Goal: Transaction & Acquisition: Purchase product/service

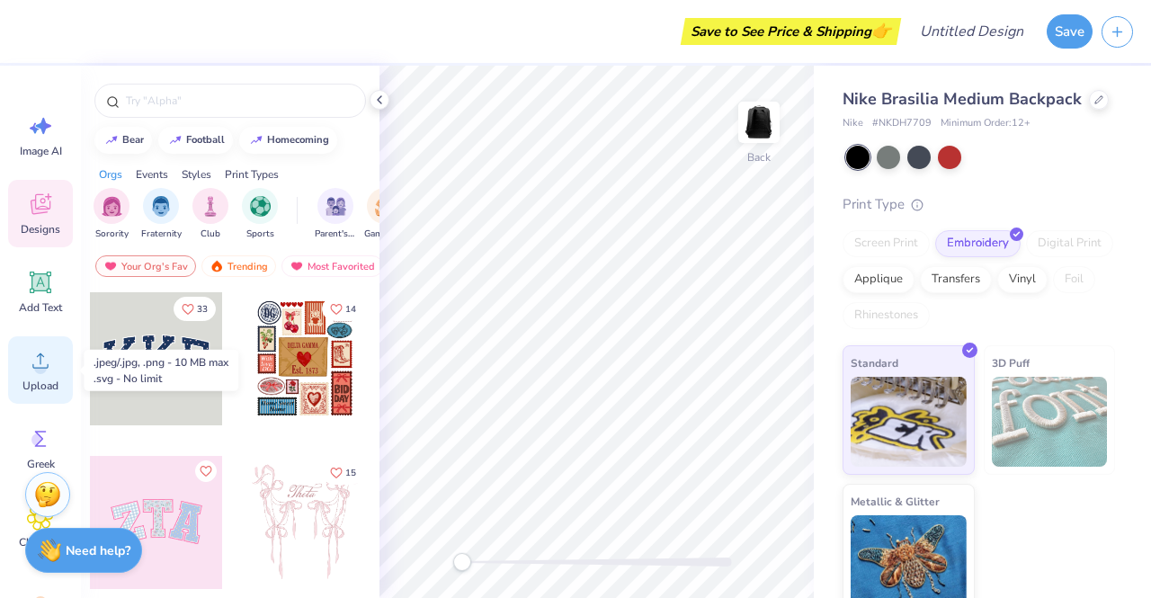
click at [54, 382] on span "Upload" at bounding box center [40, 386] width 36 height 14
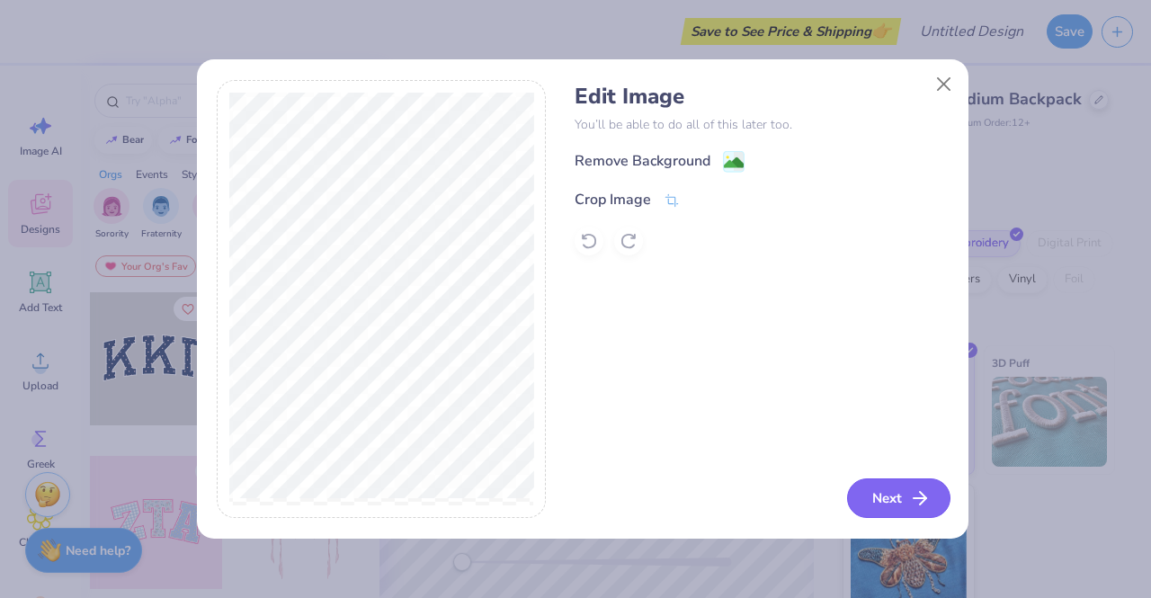
click at [931, 503] on button "Next" at bounding box center [898, 498] width 103 height 40
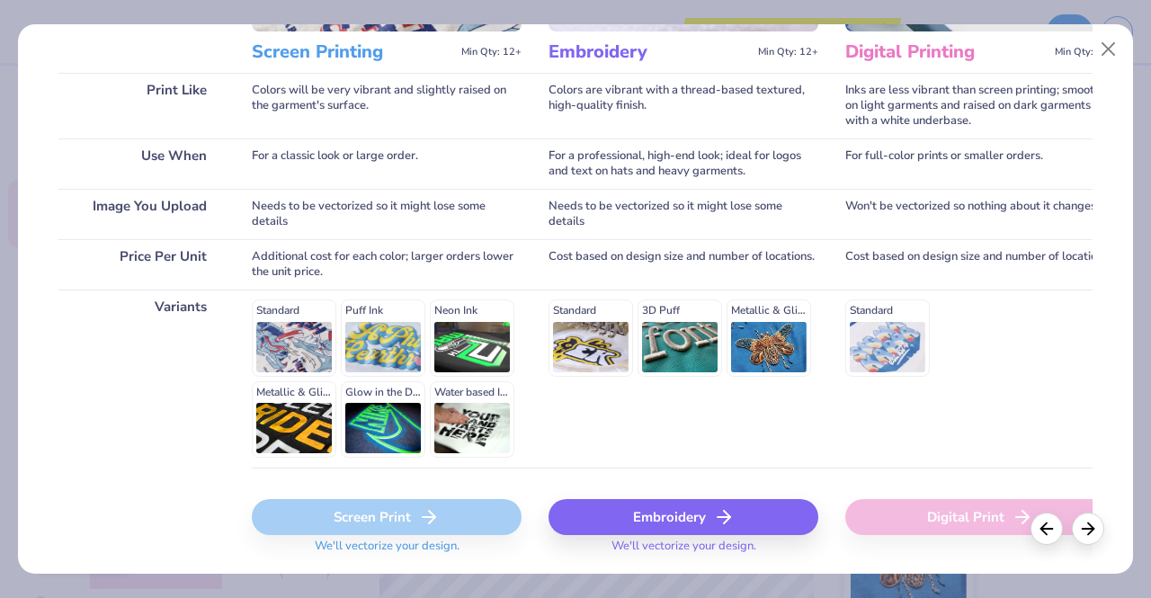
scroll to position [297, 0]
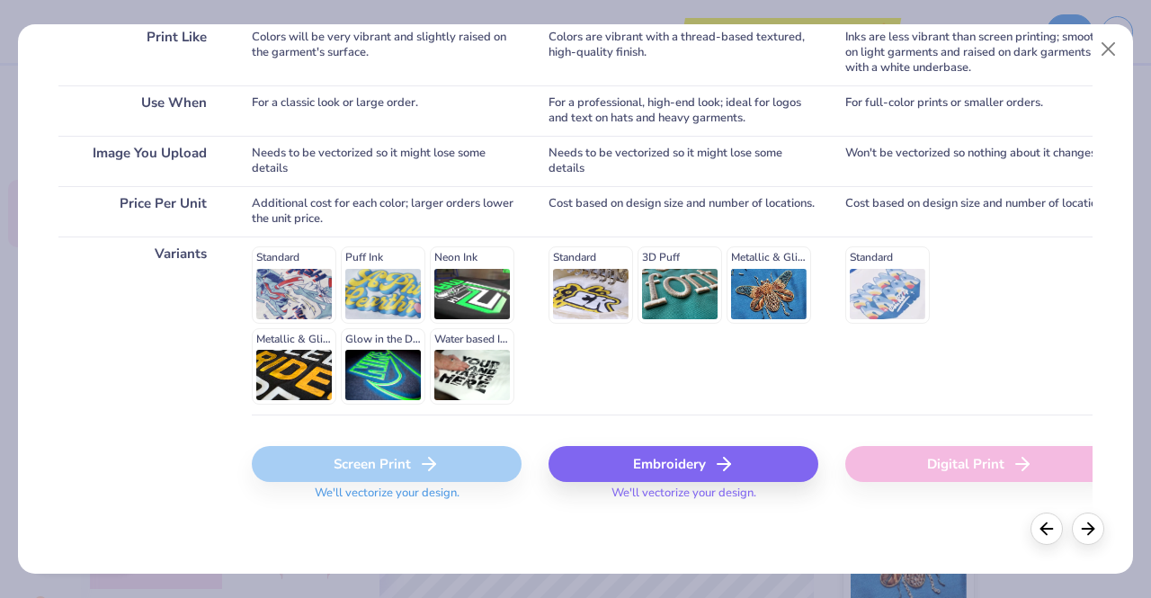
click at [642, 552] on div "Choose Print Type You can change this later. Print Like Use When Image You Uplo…" at bounding box center [575, 298] width 1115 height 549
click at [1080, 522] on icon at bounding box center [1088, 526] width 20 height 20
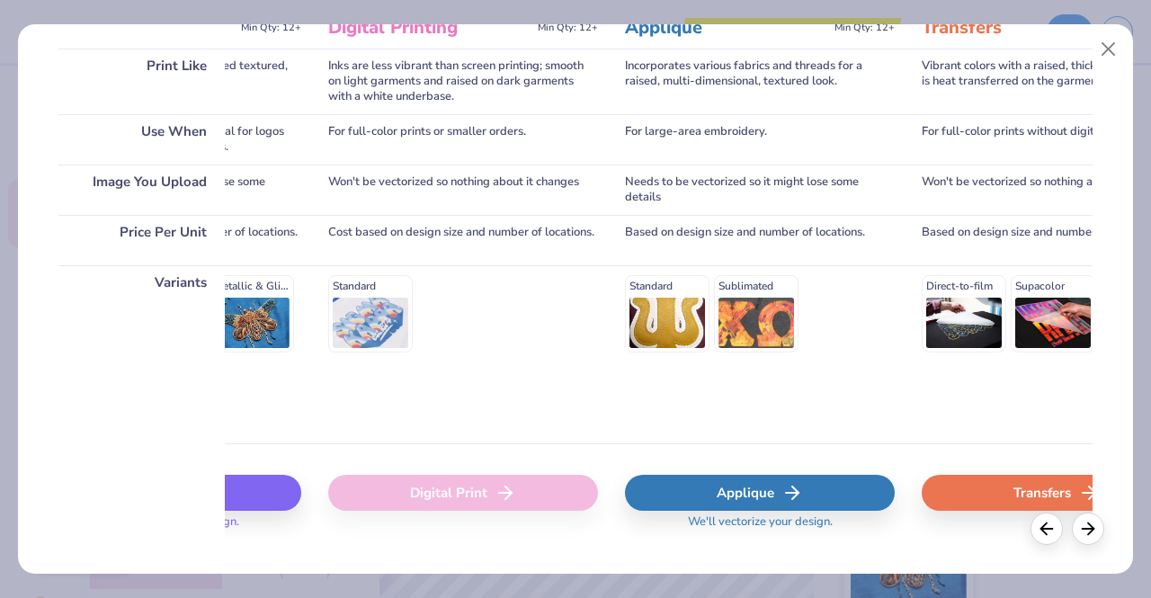
scroll to position [270, 0]
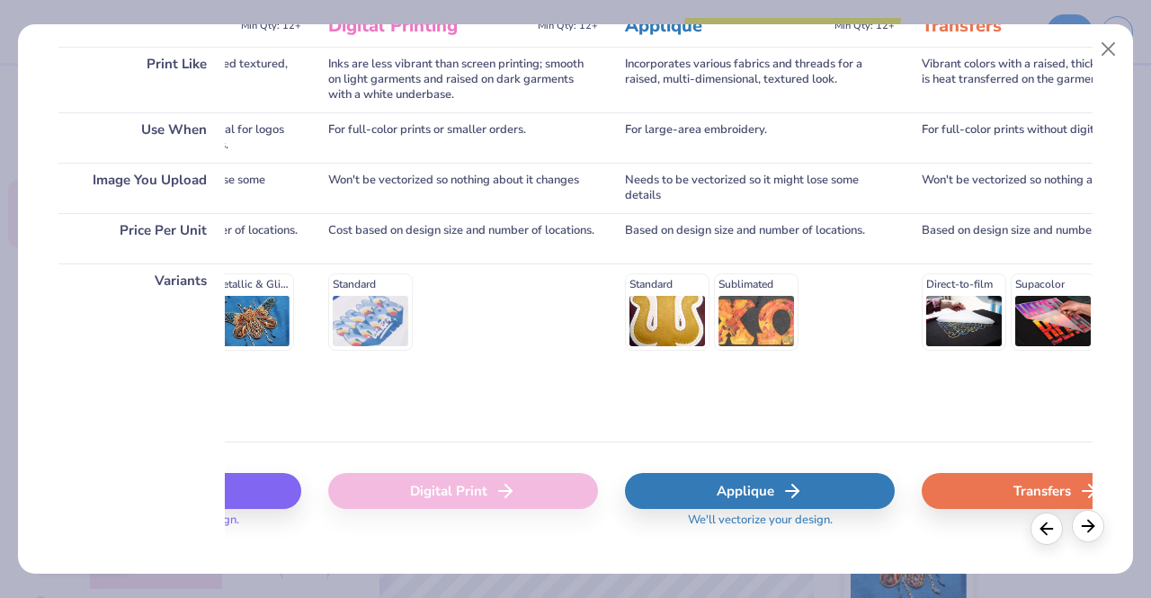
click at [1092, 534] on icon at bounding box center [1088, 526] width 20 height 20
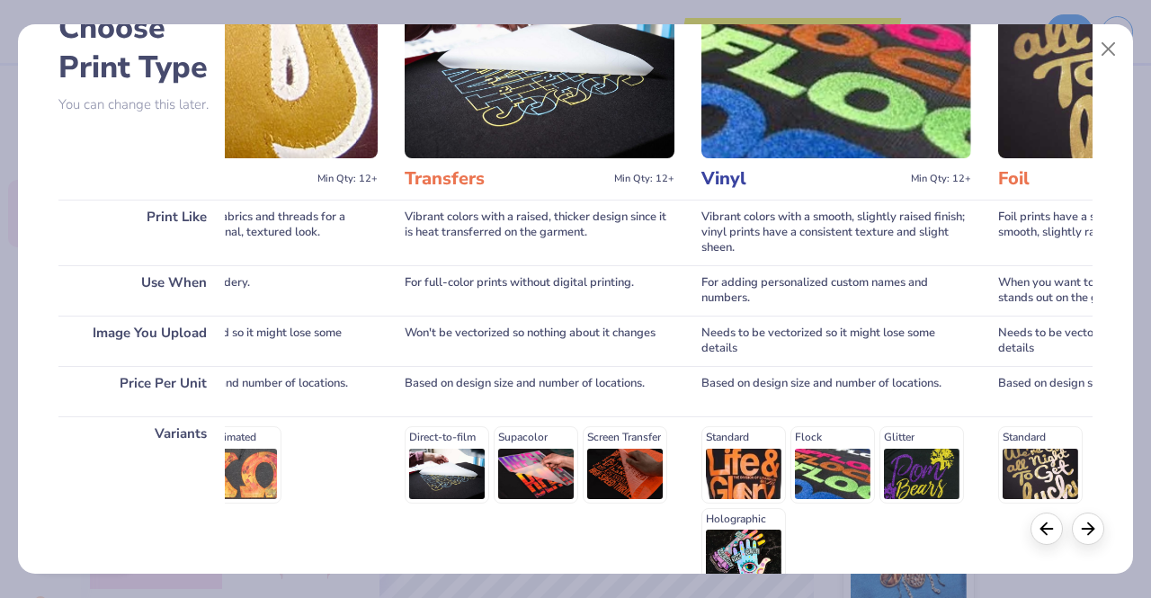
scroll to position [207, 0]
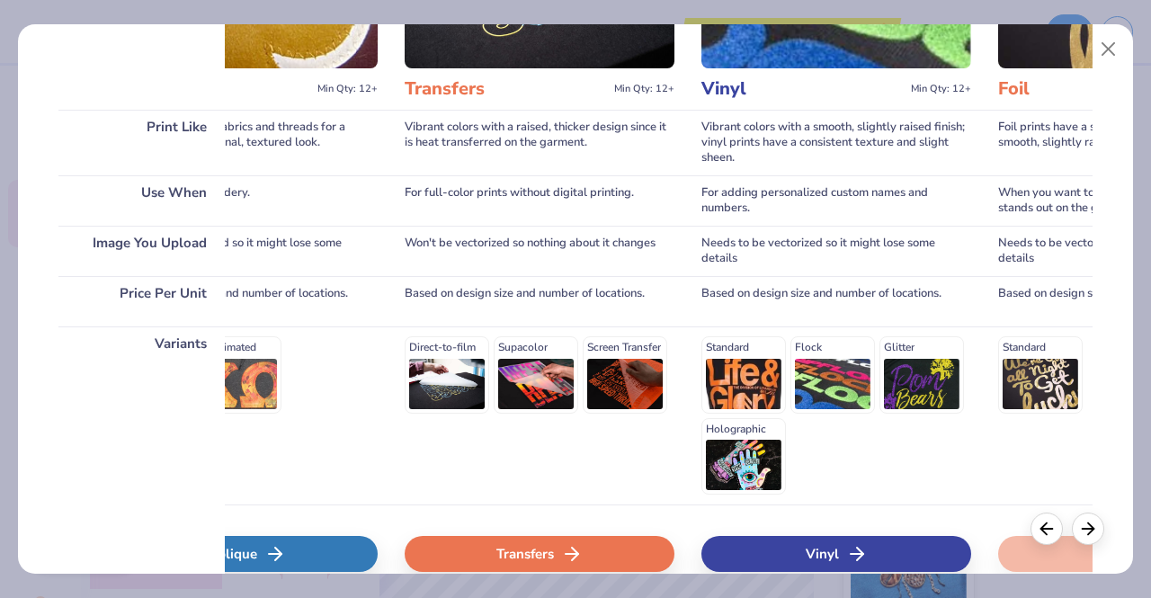
click at [821, 557] on div "Vinyl" at bounding box center [836, 554] width 270 height 36
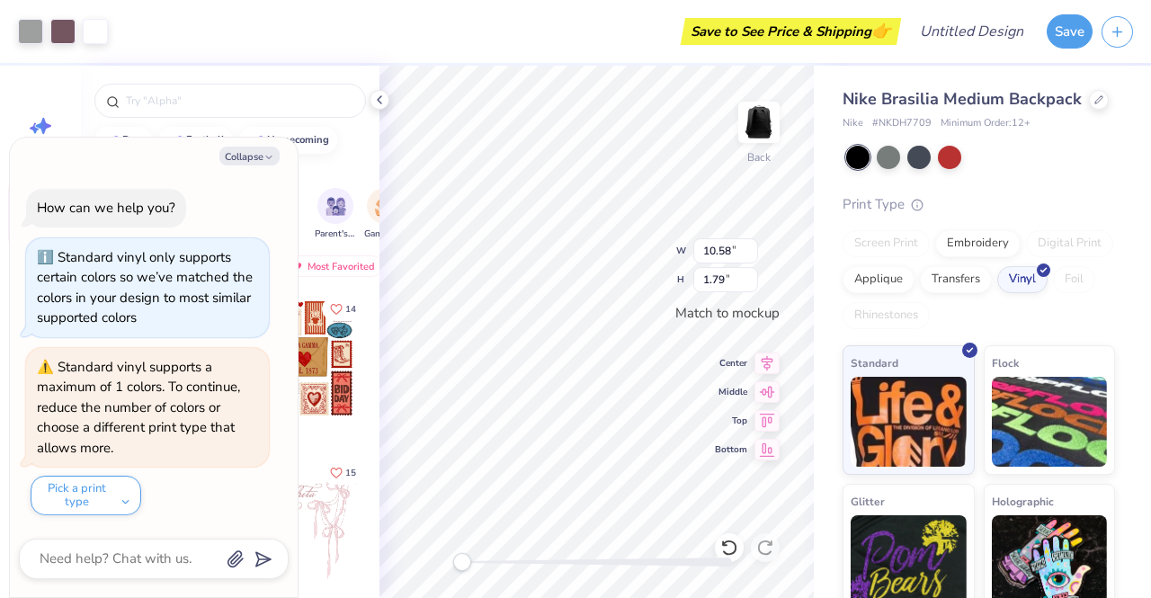
type textarea "x"
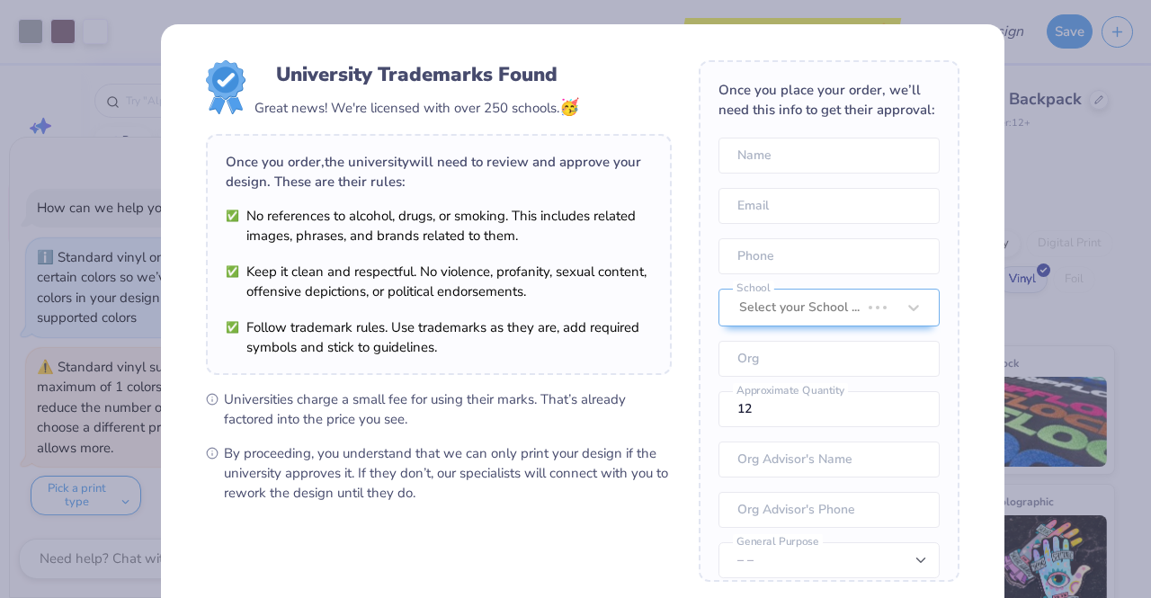
click at [676, 431] on form "University Trademarks Found Great news! We're licensed with over 250 schools. 🥳…" at bounding box center [583, 391] width 754 height 662
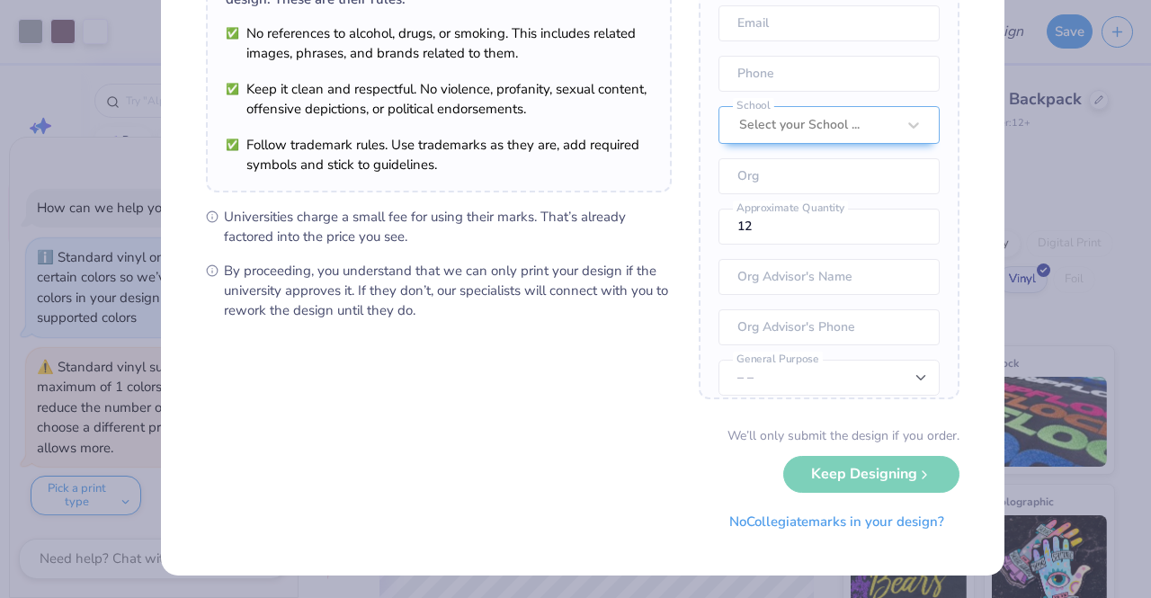
click at [812, 465] on div "We’ll only submit the design if you order. Keep Designing No Collegiate marks i…" at bounding box center [583, 482] width 754 height 113
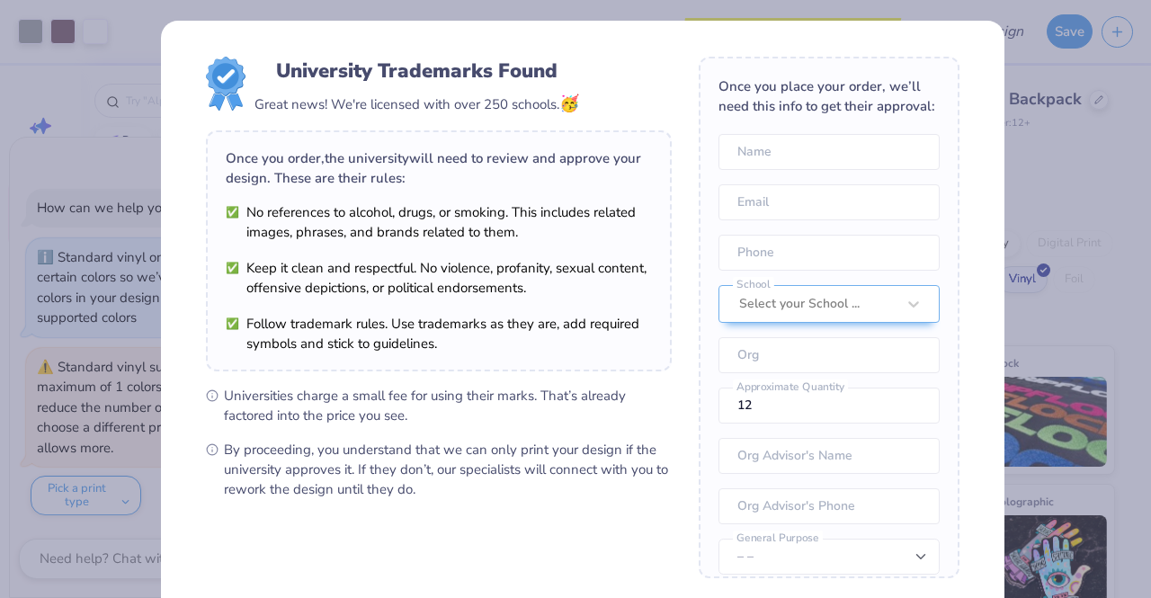
scroll to position [0, 0]
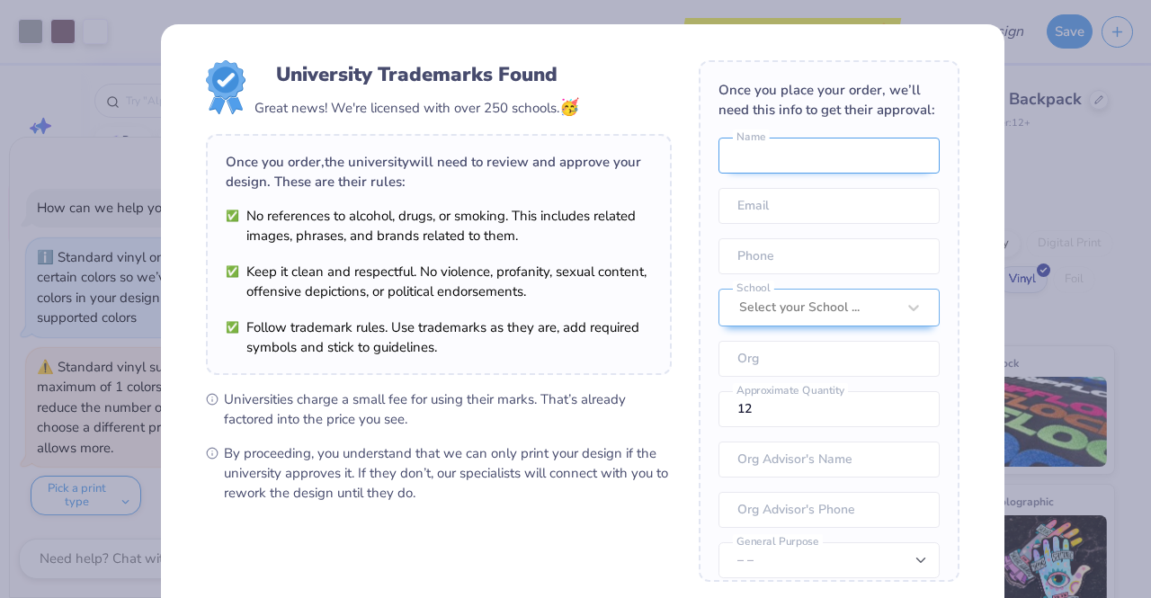
click at [772, 163] on input "text" at bounding box center [828, 156] width 221 height 36
type input "Brian Hanna"
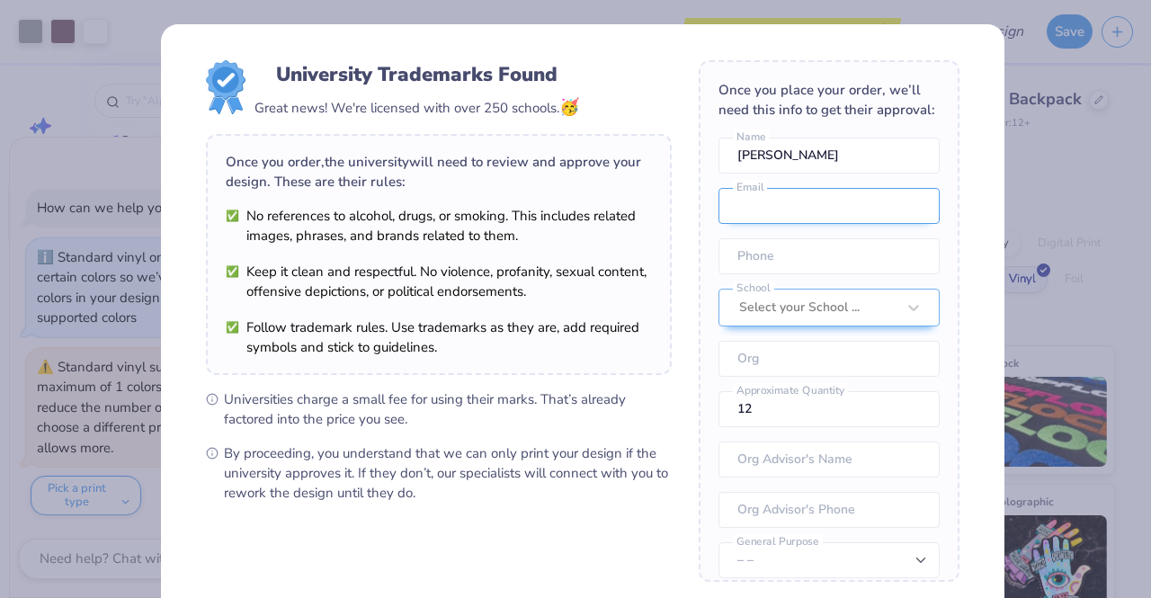
click at [804, 224] on input "email" at bounding box center [828, 206] width 221 height 36
type input "bhanna@mit.edu"
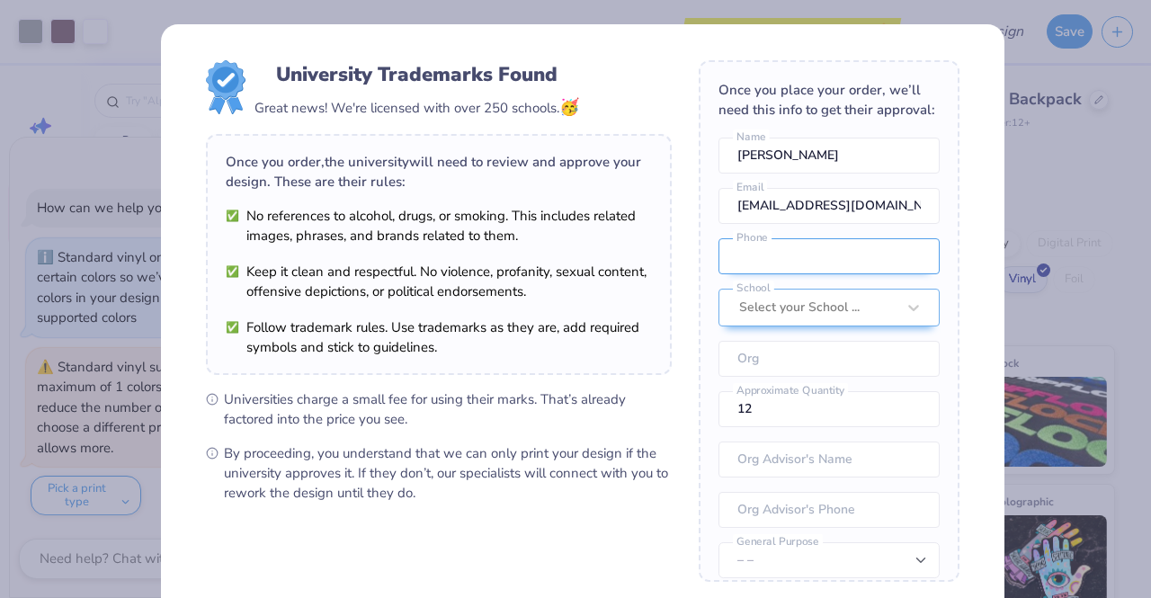
click at [824, 272] on input "tel" at bounding box center [828, 256] width 221 height 36
click at [794, 268] on input "tel" at bounding box center [828, 256] width 221 height 36
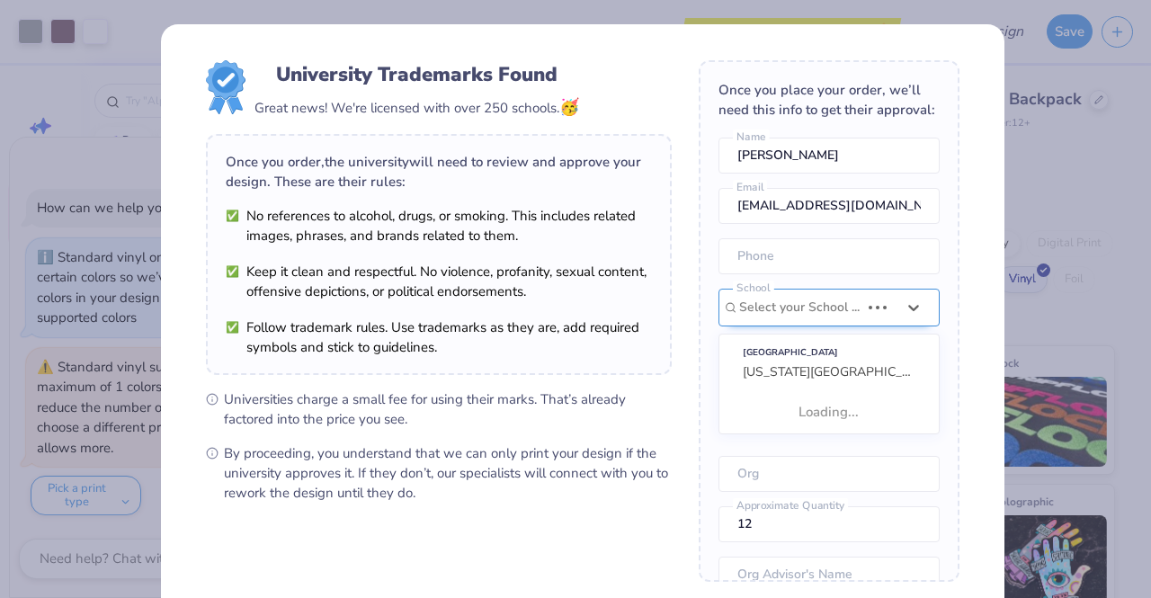
click at [804, 319] on div at bounding box center [799, 307] width 120 height 23
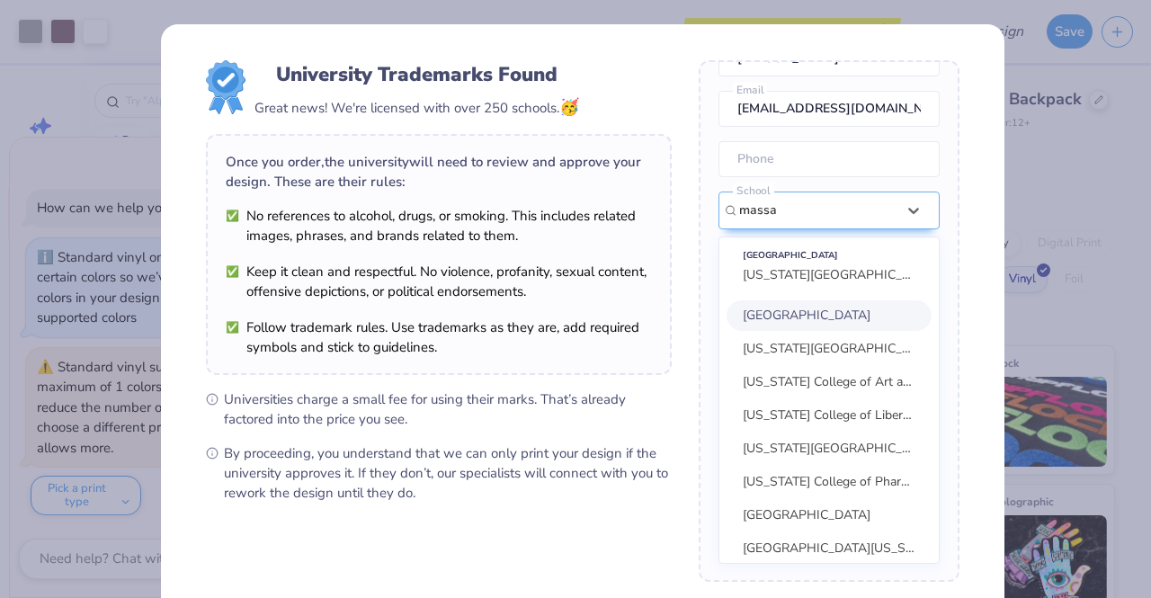
click at [804, 324] on span "Massasoit Community College" at bounding box center [807, 315] width 128 height 17
type input "massa"
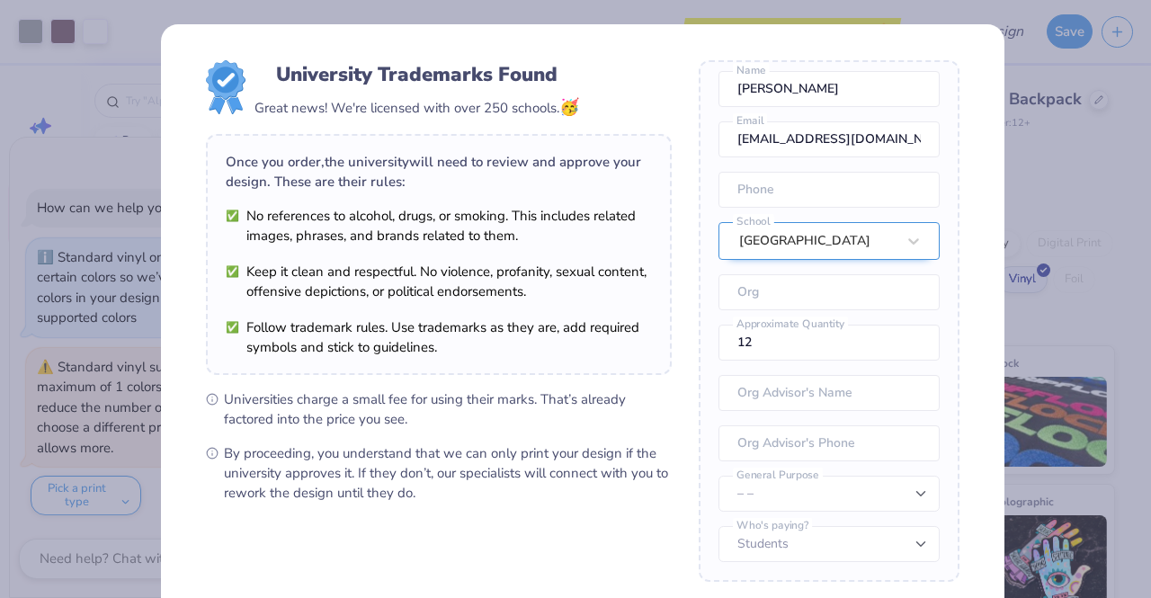
click at [849, 244] on div "Massasoit Community College" at bounding box center [828, 241] width 221 height 38
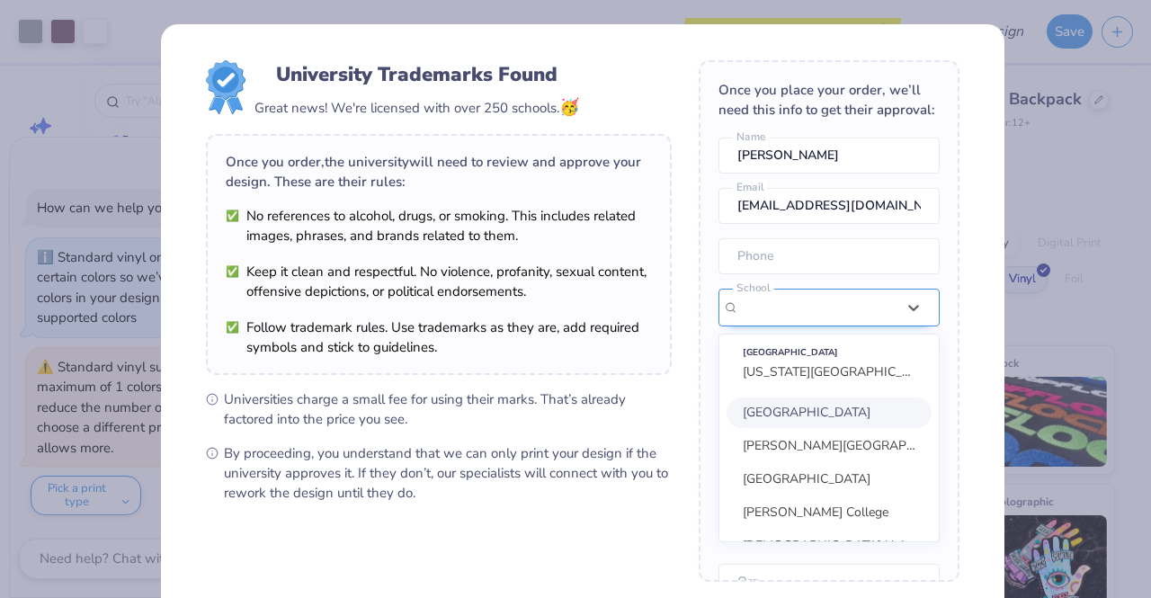
scroll to position [179, 0]
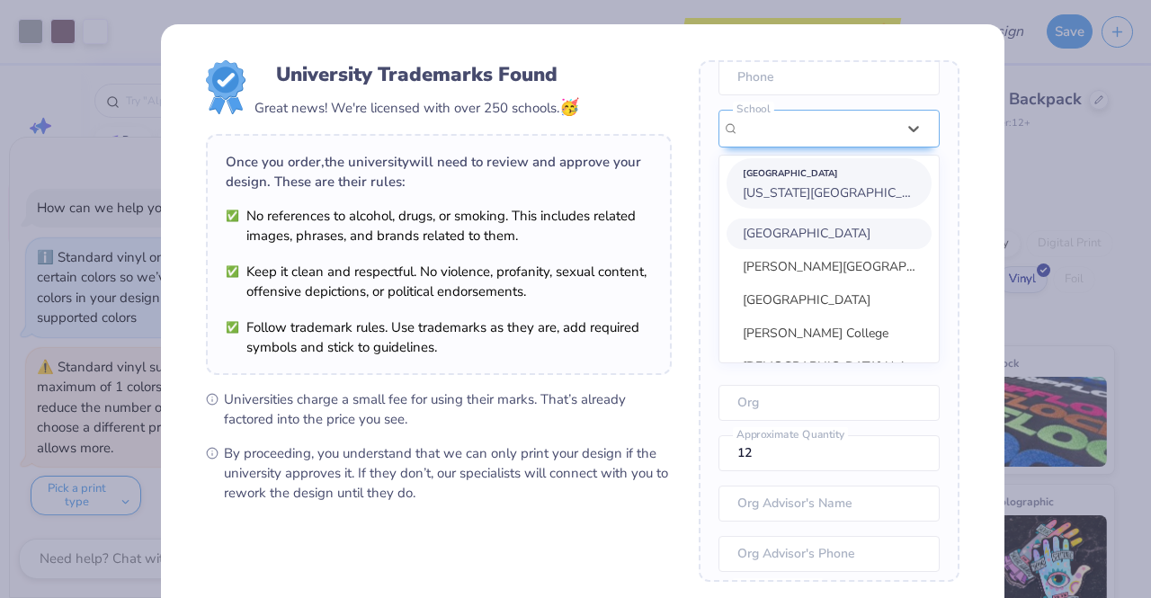
click at [832, 201] on span "Massachusetts Institute of Technology" at bounding box center [840, 192] width 195 height 17
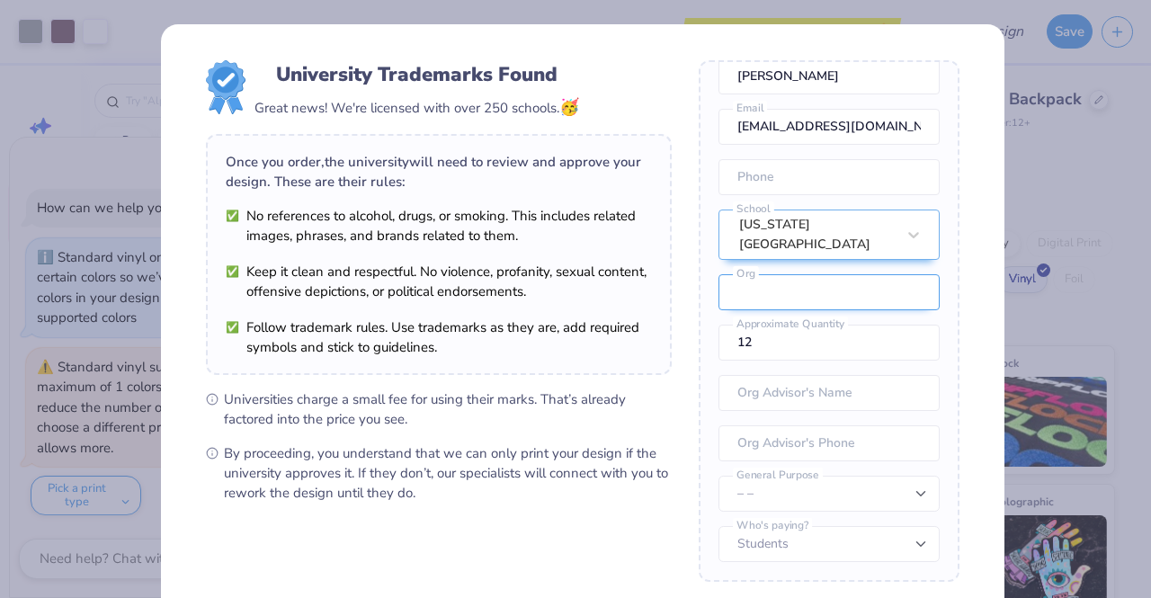
click at [718, 307] on input "text" at bounding box center [828, 292] width 221 height 36
click at [722, 350] on input "12" at bounding box center [828, 343] width 221 height 36
drag, startPoint x: 754, startPoint y: 352, endPoint x: 705, endPoint y: 344, distance: 49.1
click at [705, 344] on div "Once you place your order, we’ll need this info to get their approval: Brian Ha…" at bounding box center [829, 321] width 261 height 522
type input "200"
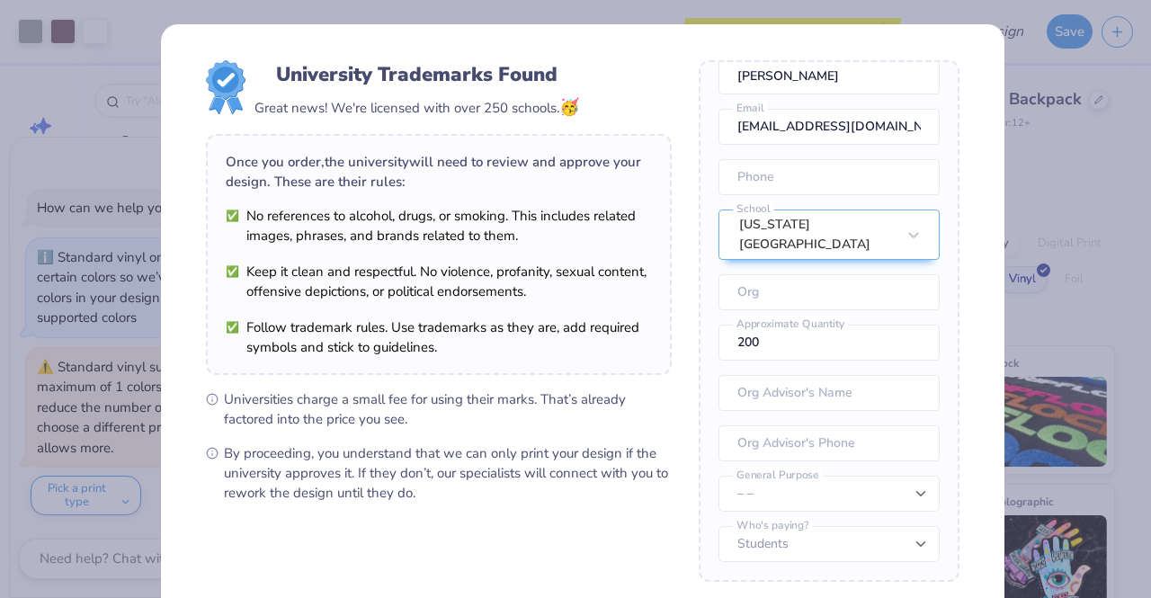
click at [699, 381] on div "Once you place your order, we’ll need this info to get their approval: Brian Ha…" at bounding box center [829, 321] width 261 height 522
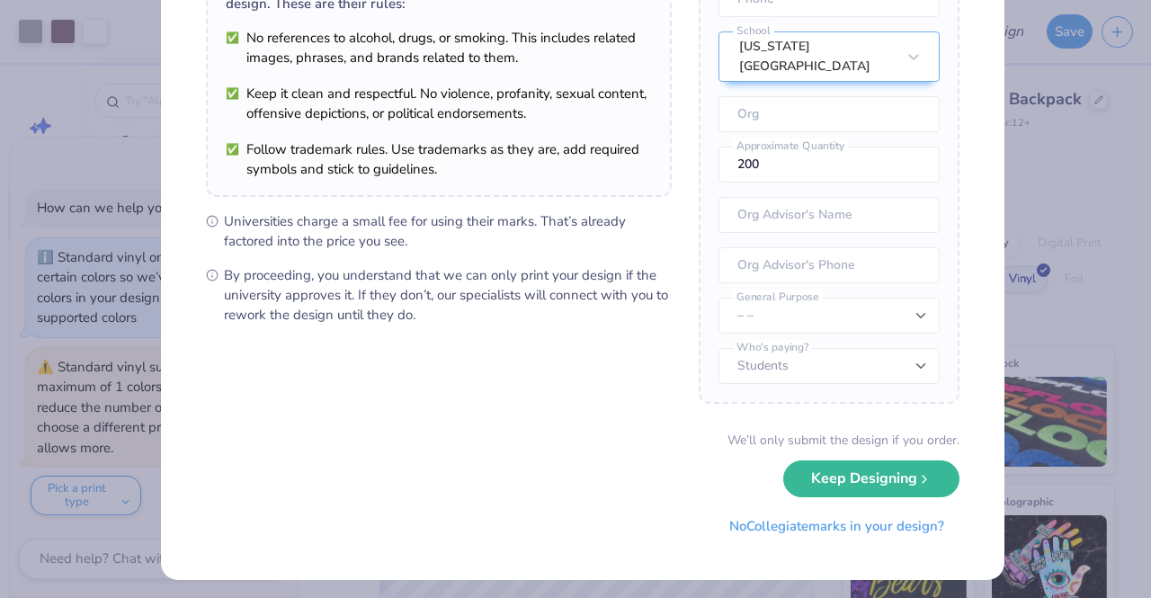
scroll to position [180, 0]
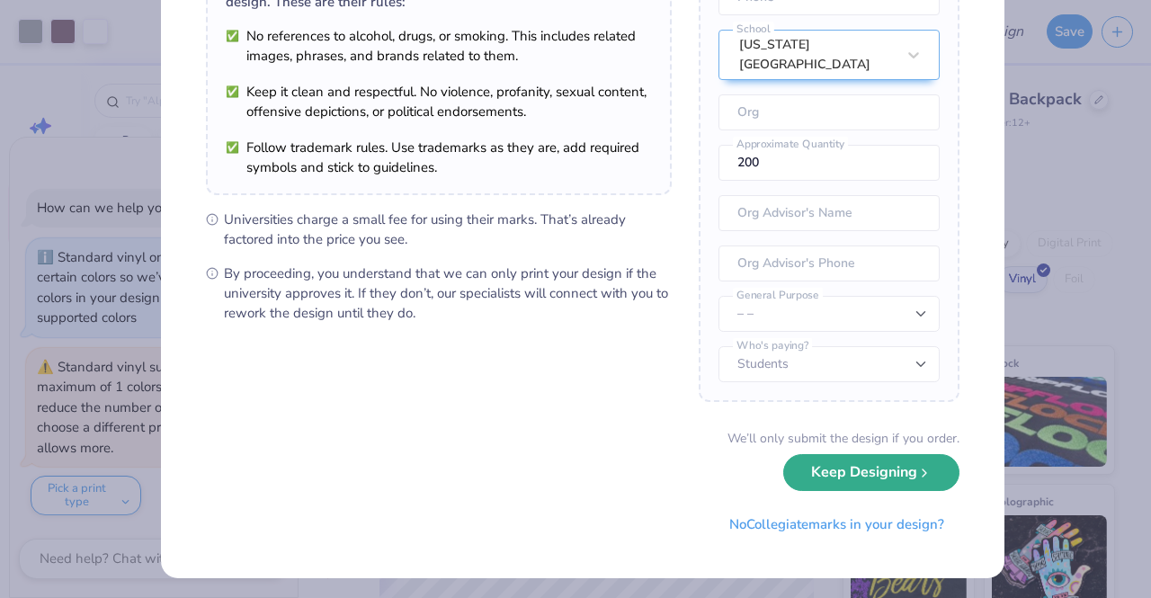
click at [841, 477] on button "Keep Designing" at bounding box center [871, 472] width 176 height 37
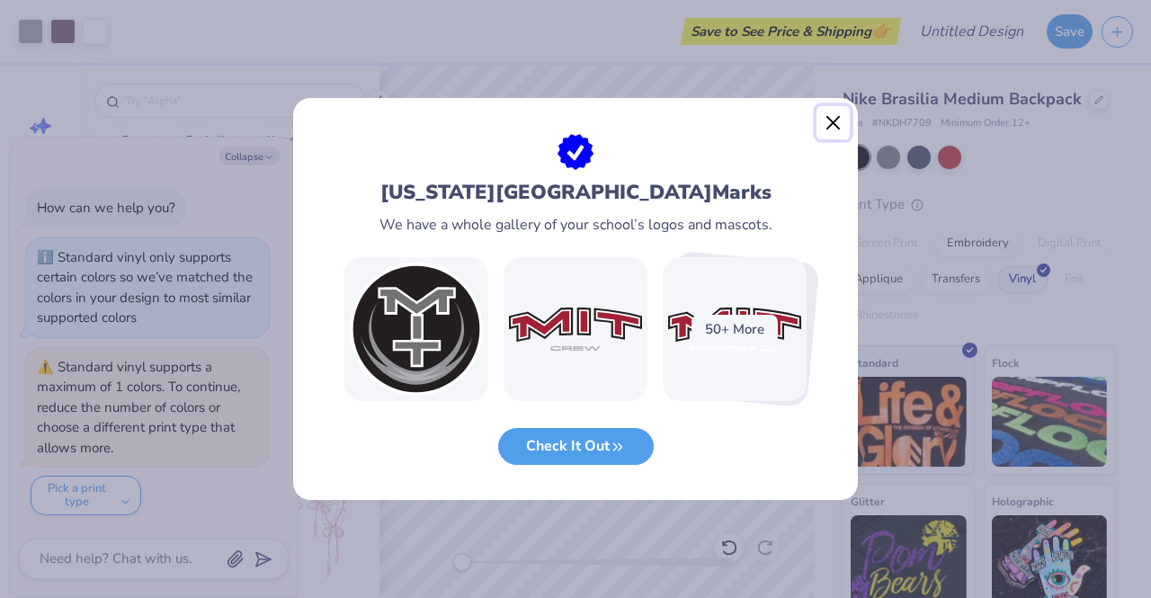
click at [831, 127] on button "Close" at bounding box center [833, 123] width 34 height 34
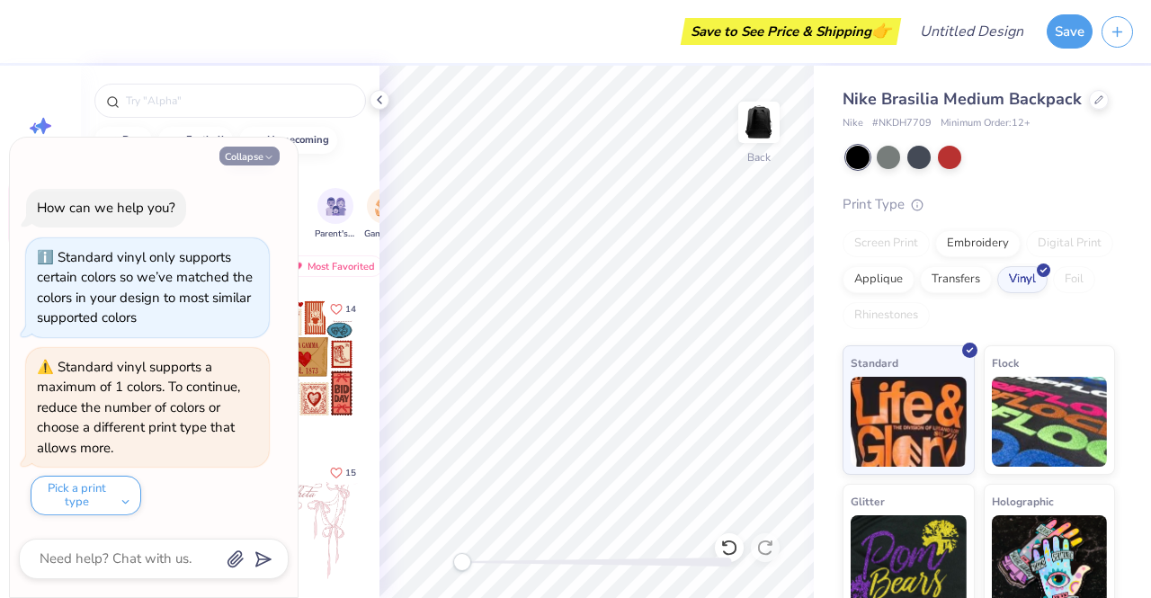
click at [261, 154] on button "Collapse" at bounding box center [249, 156] width 60 height 19
type textarea "x"
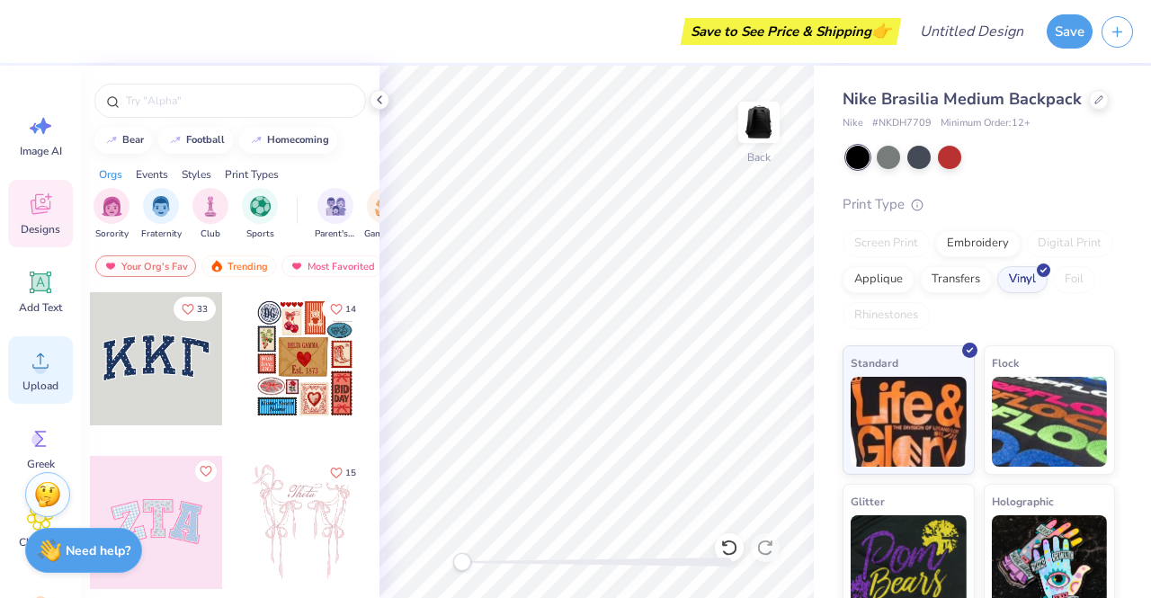
click at [27, 377] on div "Upload" at bounding box center [40, 369] width 65 height 67
